Goal: Task Accomplishment & Management: Manage account settings

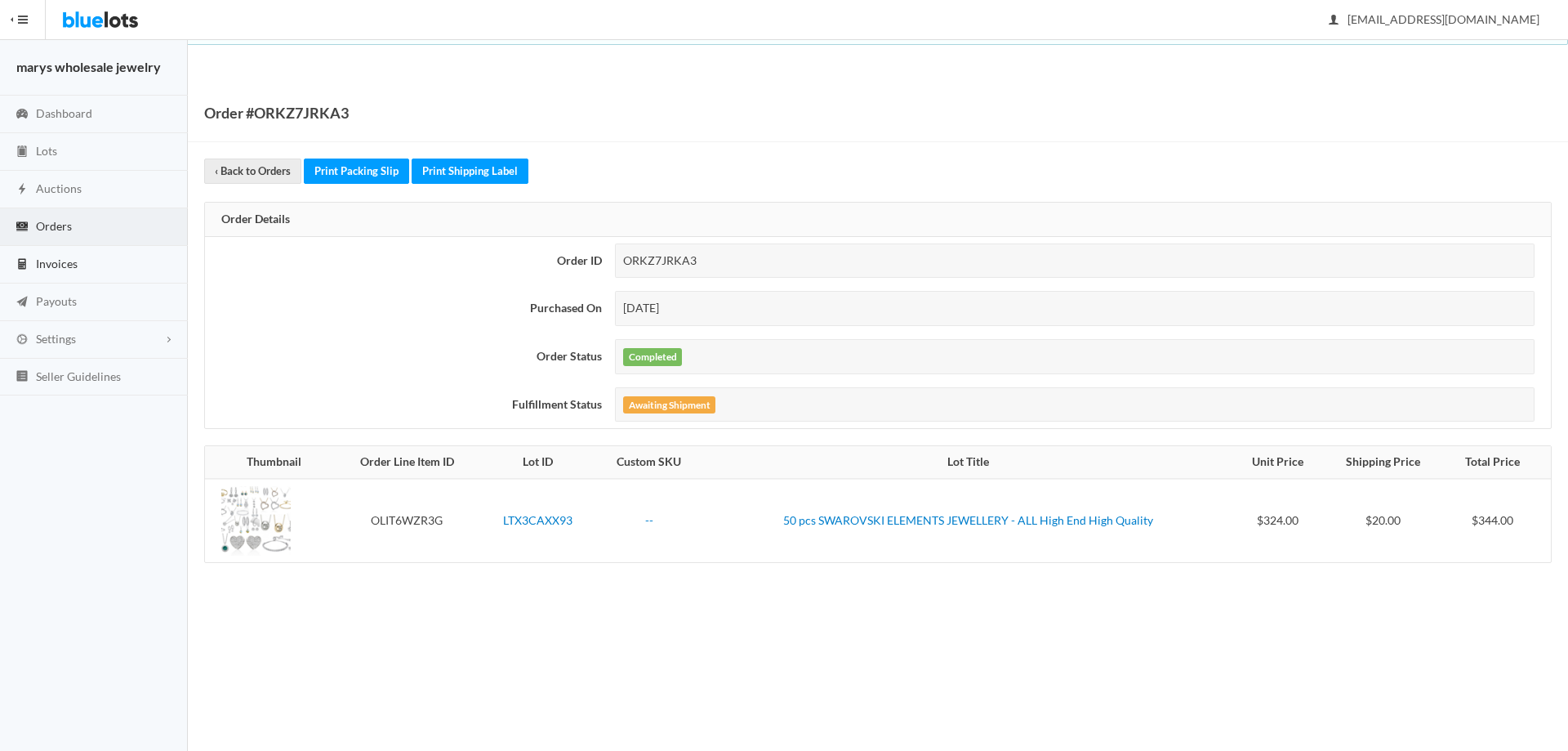
click at [54, 263] on span "Invoices" at bounding box center [57, 263] width 41 height 14
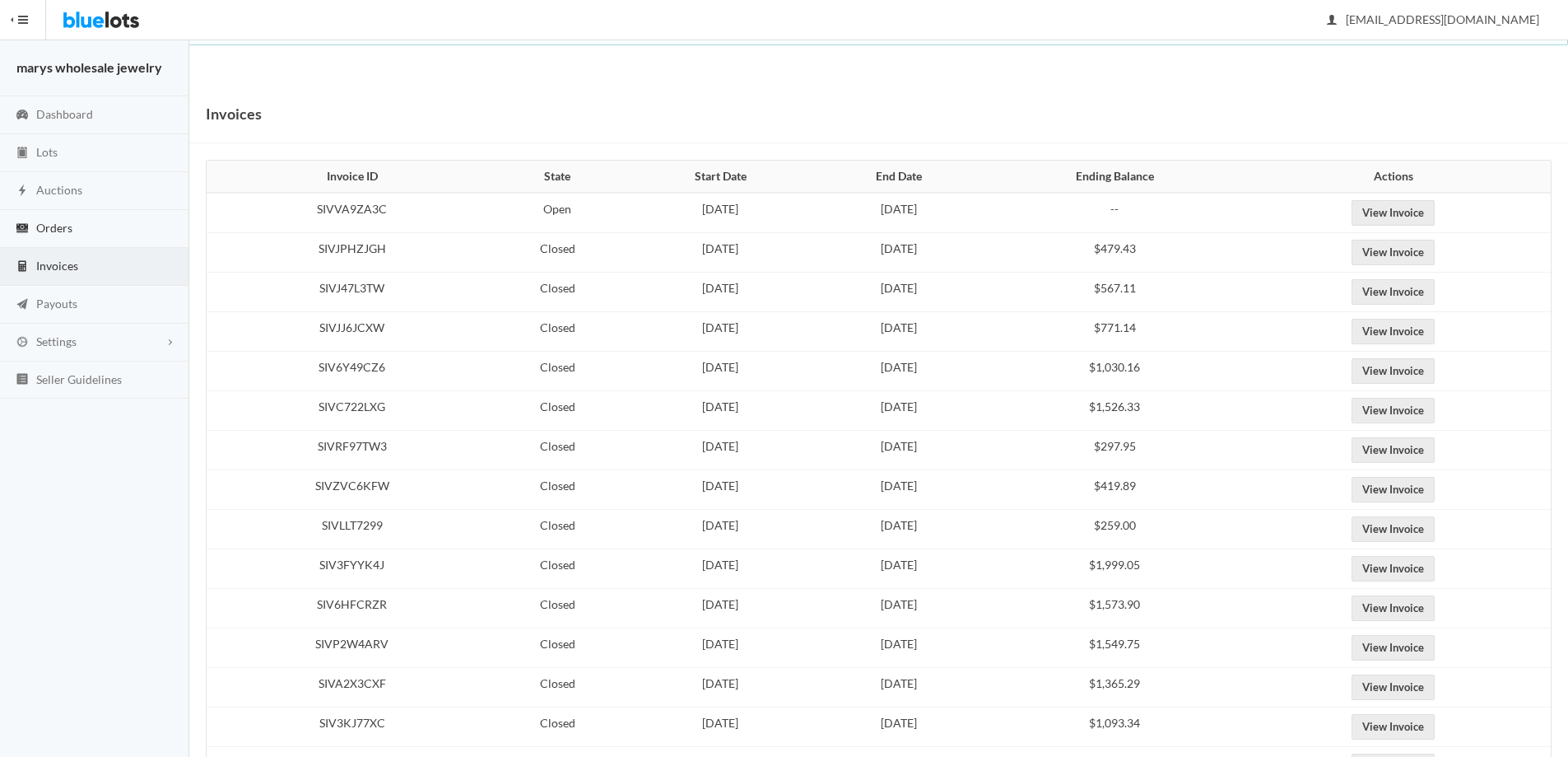
click at [51, 228] on span "Orders" at bounding box center [54, 227] width 36 height 14
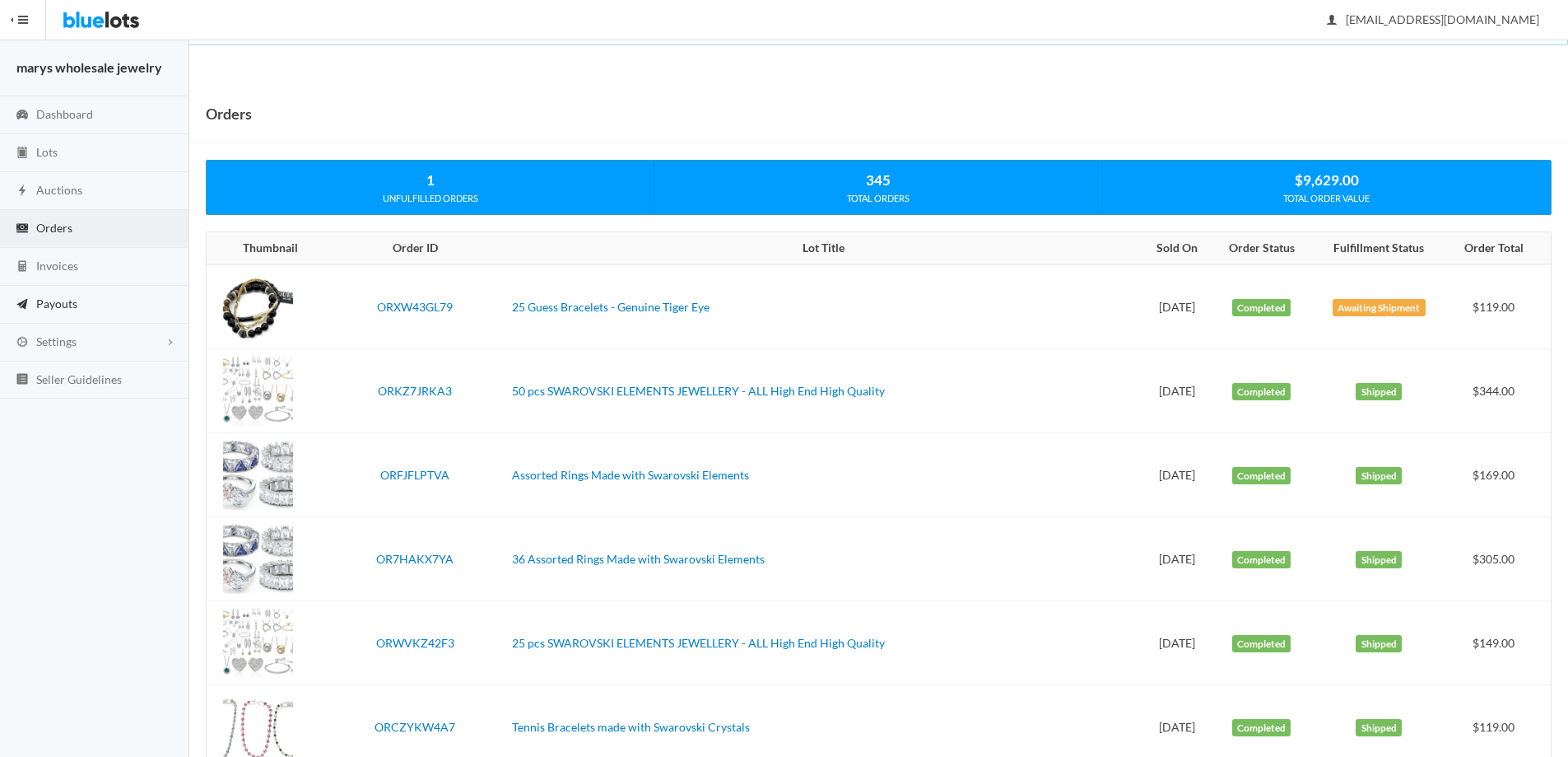
click at [66, 299] on span "Payouts" at bounding box center [56, 303] width 41 height 14
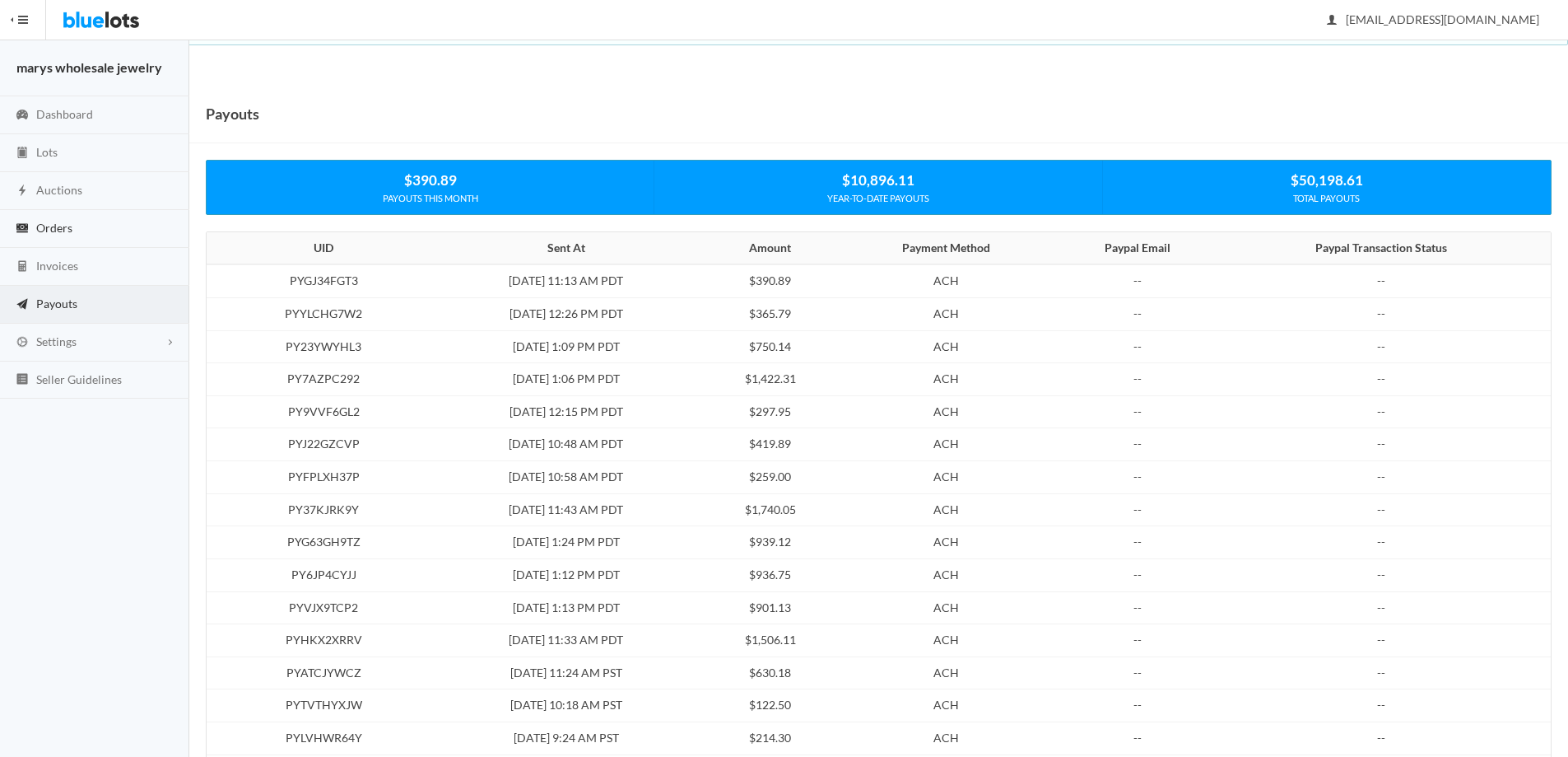
click at [47, 224] on span "Orders" at bounding box center [54, 227] width 36 height 14
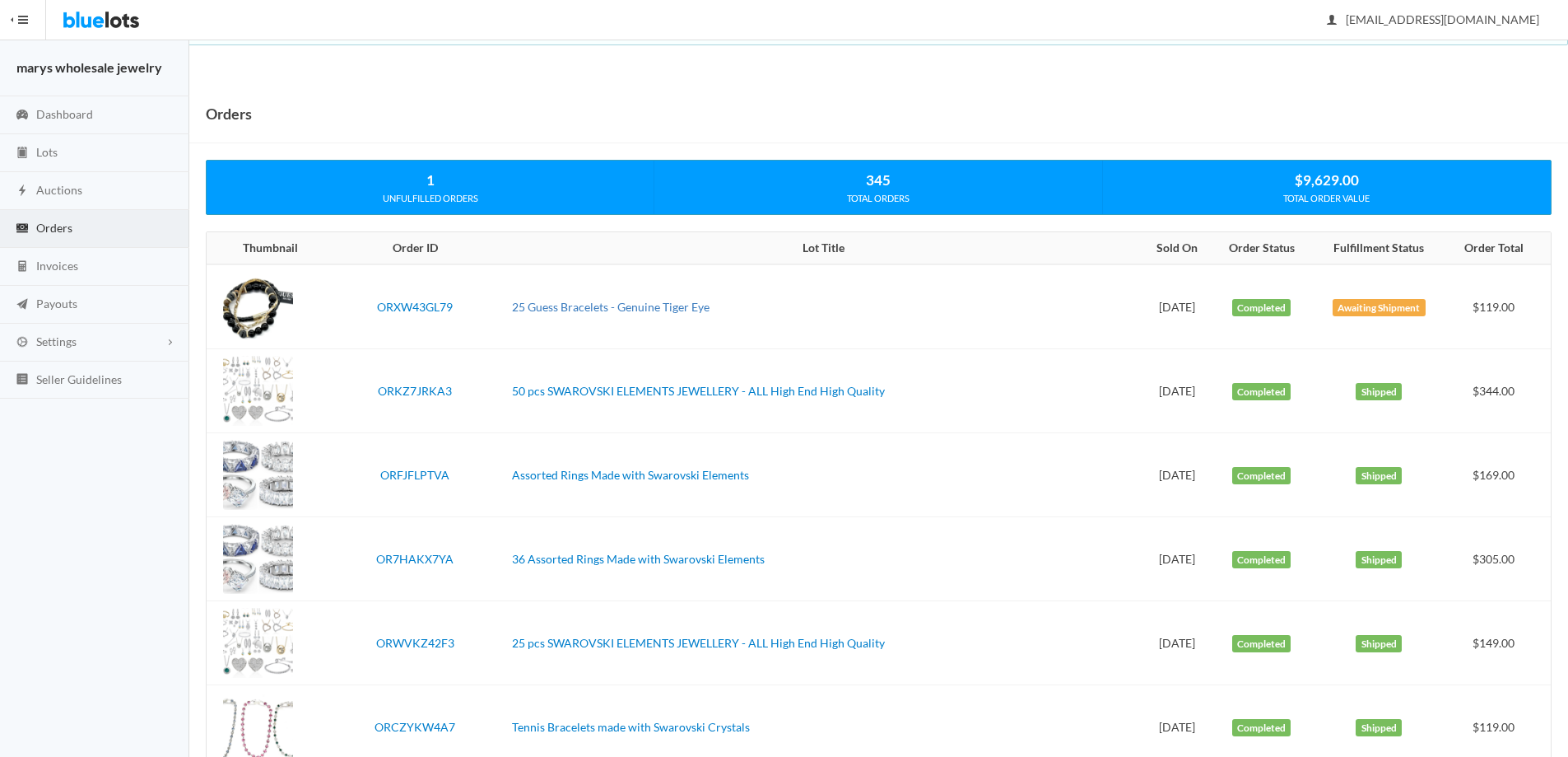
click at [609, 307] on link "25 Guess Bracelets - Genuine Tiger Eye" at bounding box center [611, 307] width 198 height 14
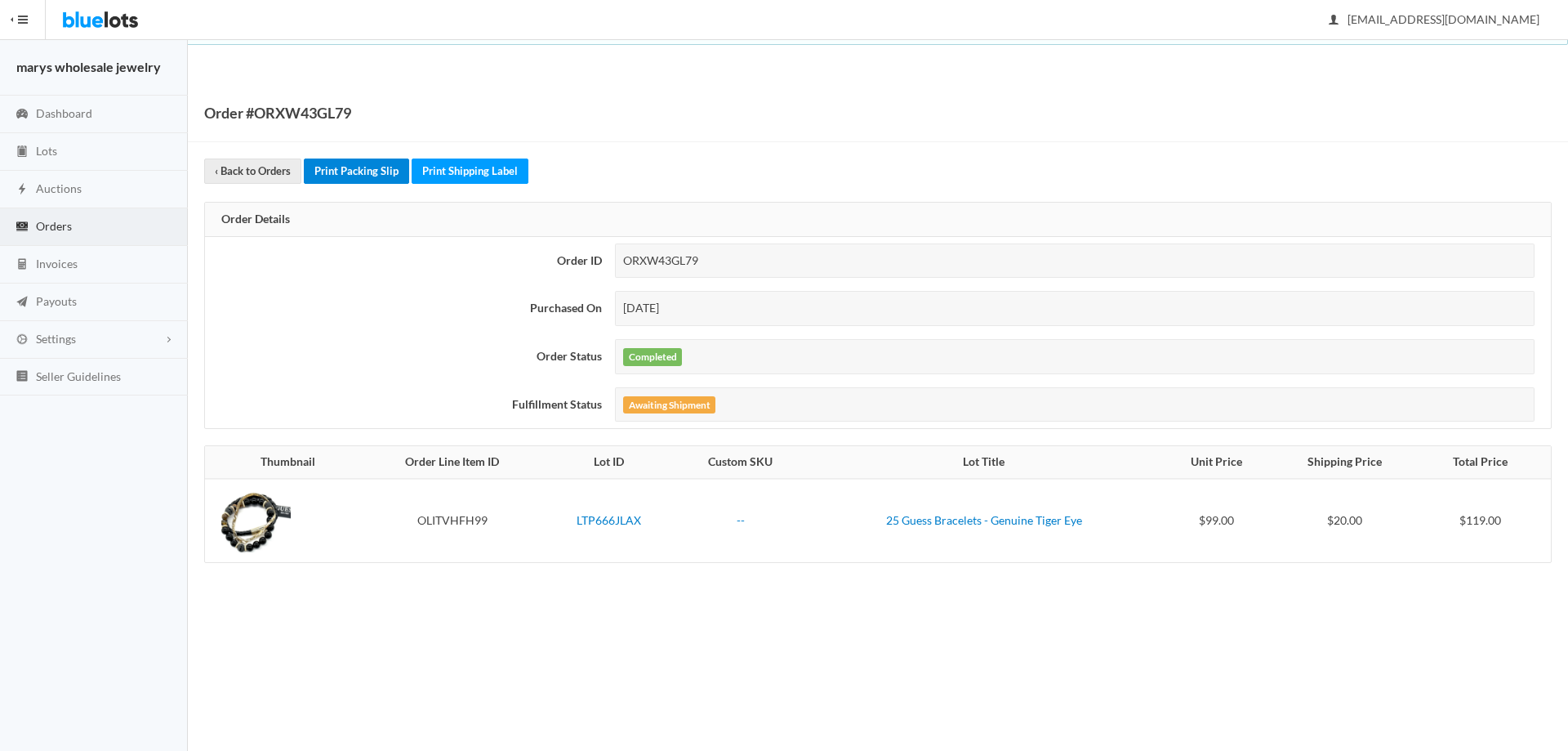
click at [378, 169] on link "Print Packing Slip" at bounding box center [356, 171] width 106 height 25
click at [509, 173] on link "Print Shipping Label" at bounding box center [470, 171] width 117 height 25
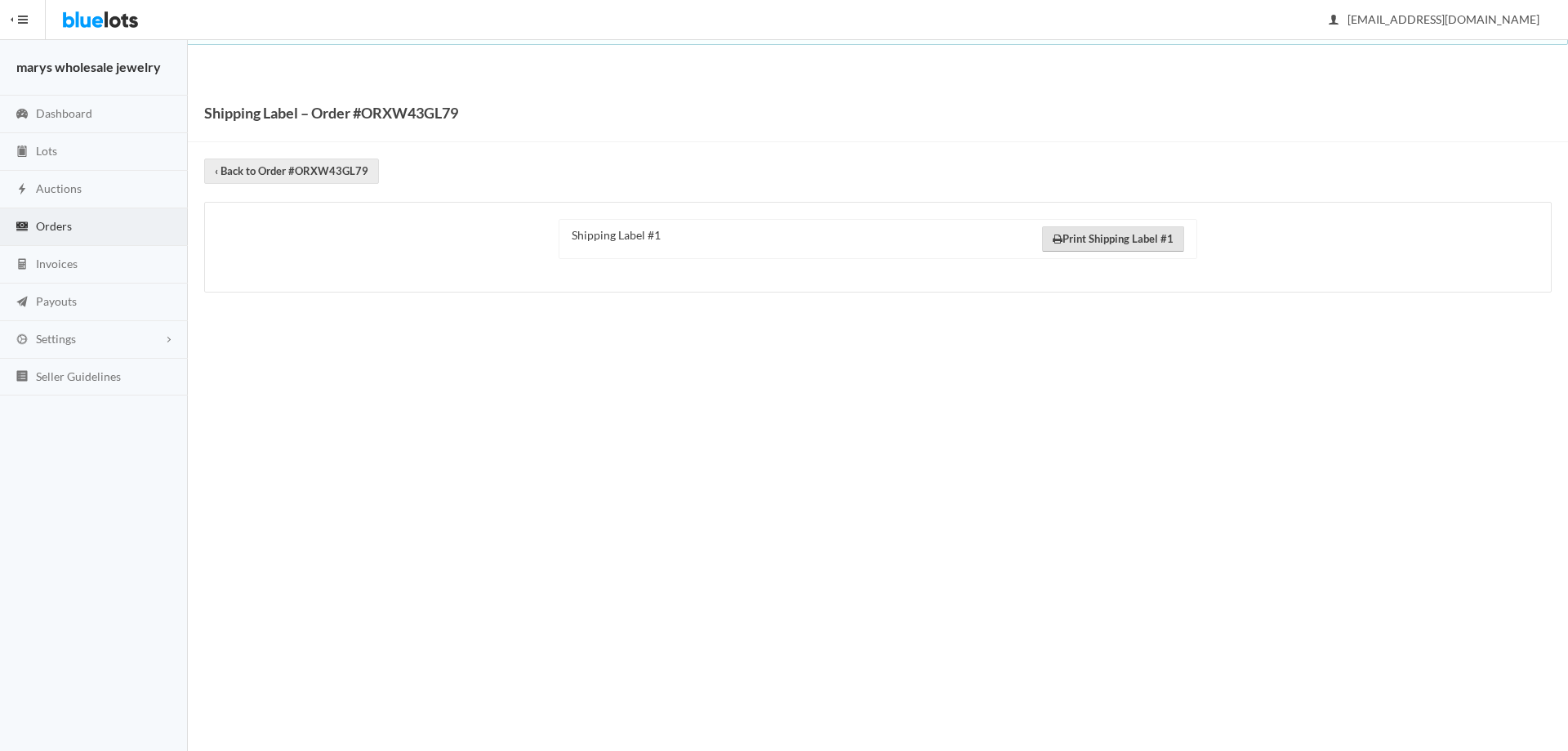
click at [1134, 239] on link "Print Shipping Label #1" at bounding box center [1113, 238] width 142 height 25
click at [87, 183] on link "Auctions" at bounding box center [93, 189] width 188 height 38
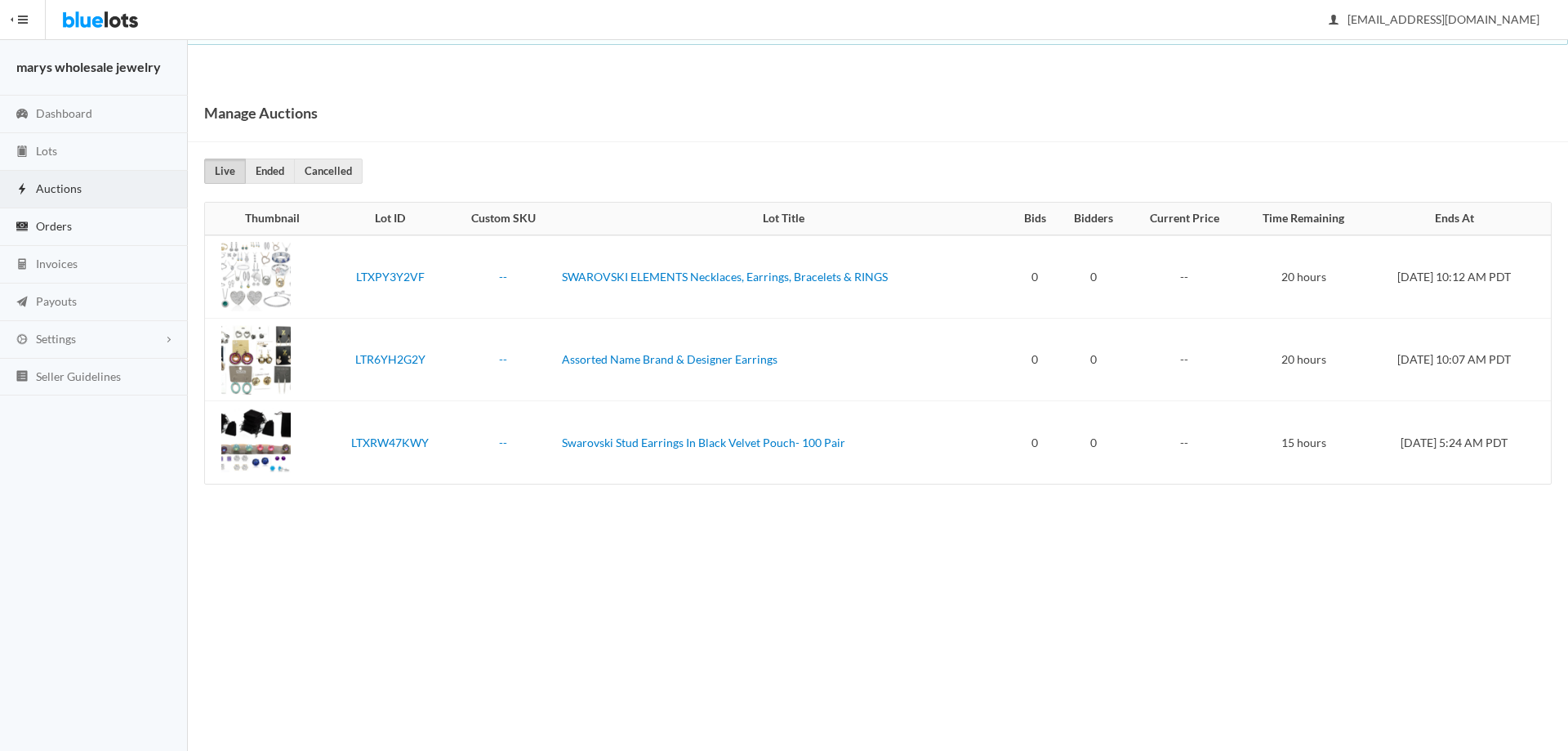
click at [59, 219] on span "Orders" at bounding box center [54, 225] width 36 height 14
